Goal: Task Accomplishment & Management: Use online tool/utility

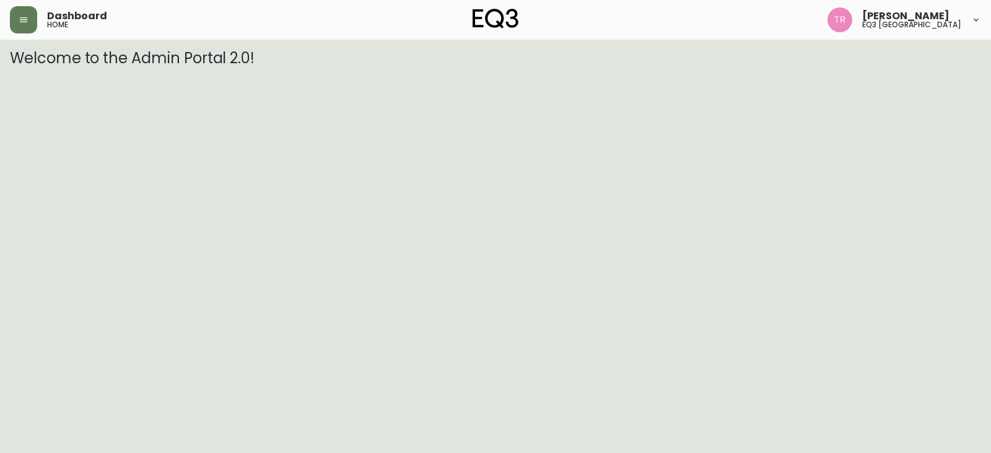
click at [23, 24] on icon "button" at bounding box center [24, 20] width 10 height 10
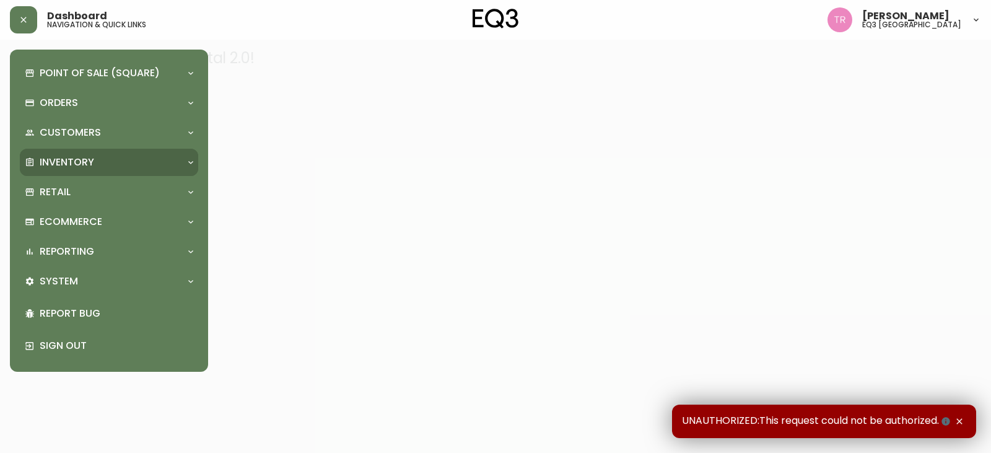
click at [52, 160] on p "Inventory" at bounding box center [67, 162] width 54 height 14
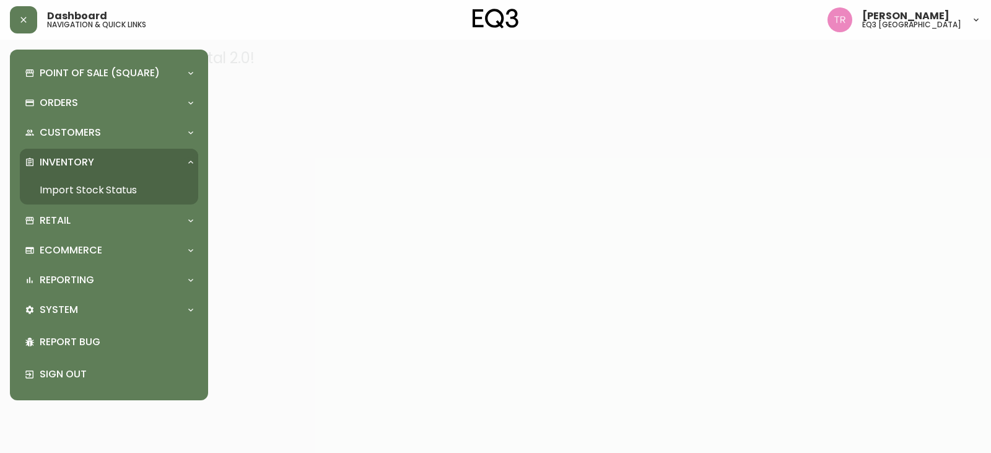
click at [99, 185] on link "Import Stock Status" at bounding box center [109, 190] width 178 height 28
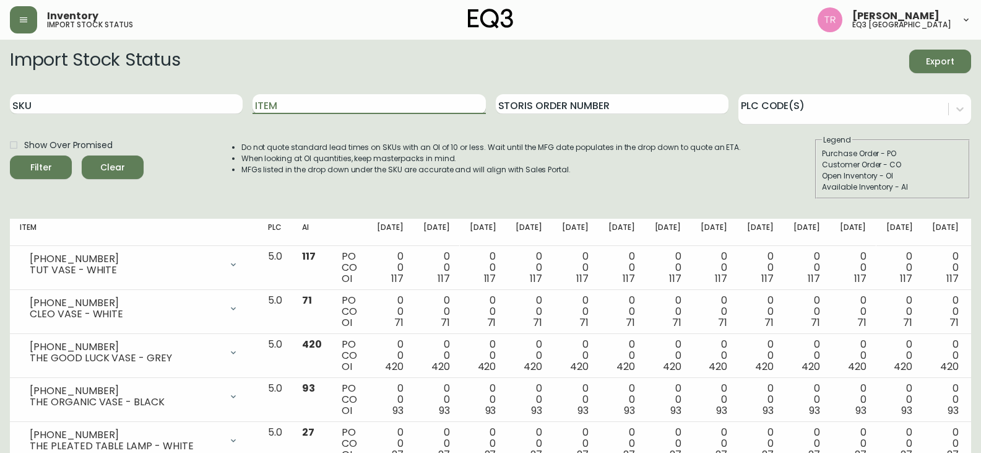
click at [289, 102] on input "Item" at bounding box center [369, 104] width 233 height 20
type input "PUDDLE"
click at [10, 155] on button "Filter" at bounding box center [41, 167] width 62 height 24
